Goal: Feedback & Contribution: Submit feedback/report problem

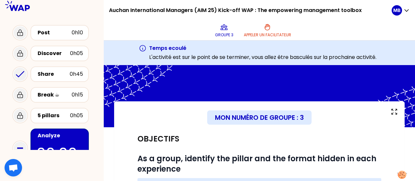
scroll to position [104, 0]
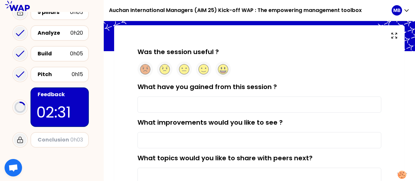
scroll to position [33, 0]
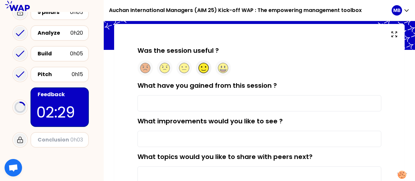
click at [206, 68] on circle at bounding box center [204, 68] width 10 height 10
click at [210, 109] on input "What have you gained from this session ?" at bounding box center [260, 103] width 244 height 16
click at [197, 142] on input "What improvements would you like to see ?" at bounding box center [260, 139] width 244 height 16
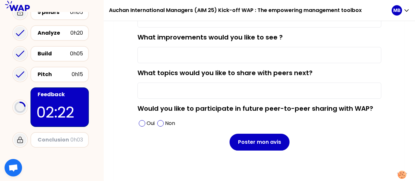
scroll to position [120, 0]
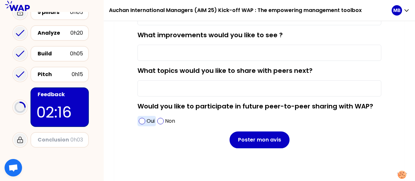
click at [142, 123] on span at bounding box center [142, 121] width 6 height 6
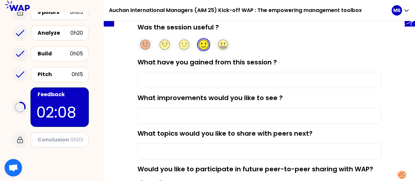
scroll to position [58, 0]
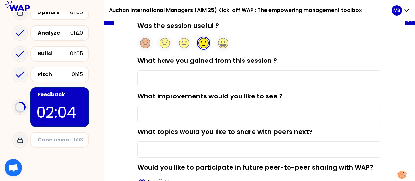
click at [155, 76] on input "What have you gained from this session ?" at bounding box center [260, 78] width 244 height 16
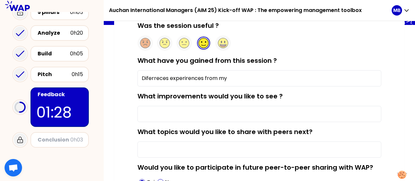
click at [177, 80] on input "Diferreces experirences from my" at bounding box center [260, 78] width 244 height 16
type input "Diferreces experirences from my"
